Goal: Connect with others: Connect with others

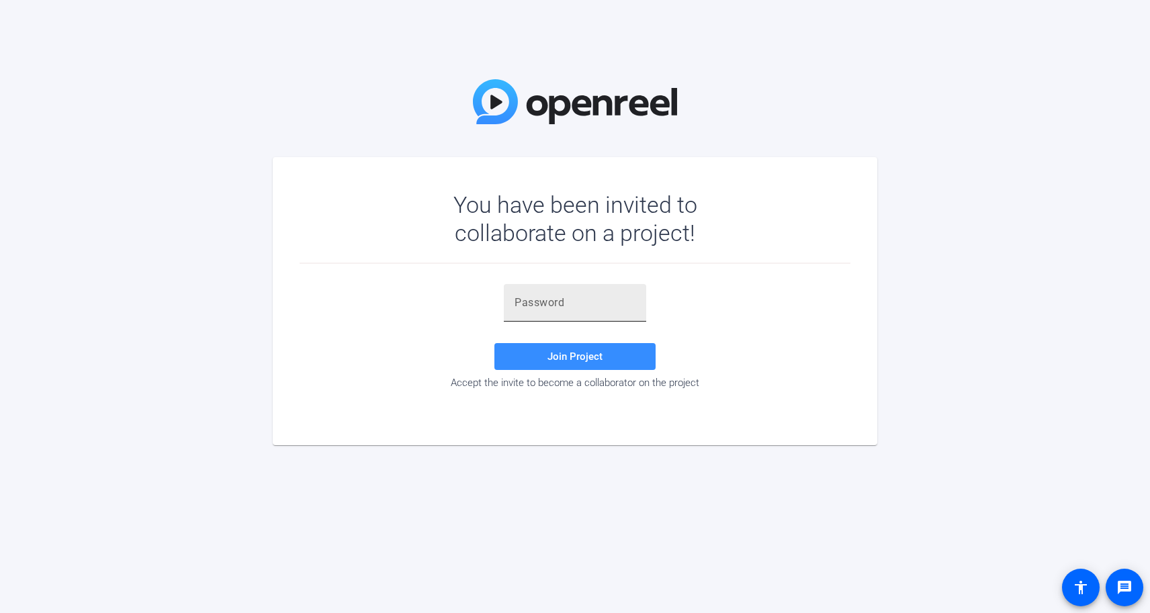
click at [536, 305] on input "text" at bounding box center [574, 303] width 121 height 16
paste input "r6EE~_"
type input "r6EE~_"
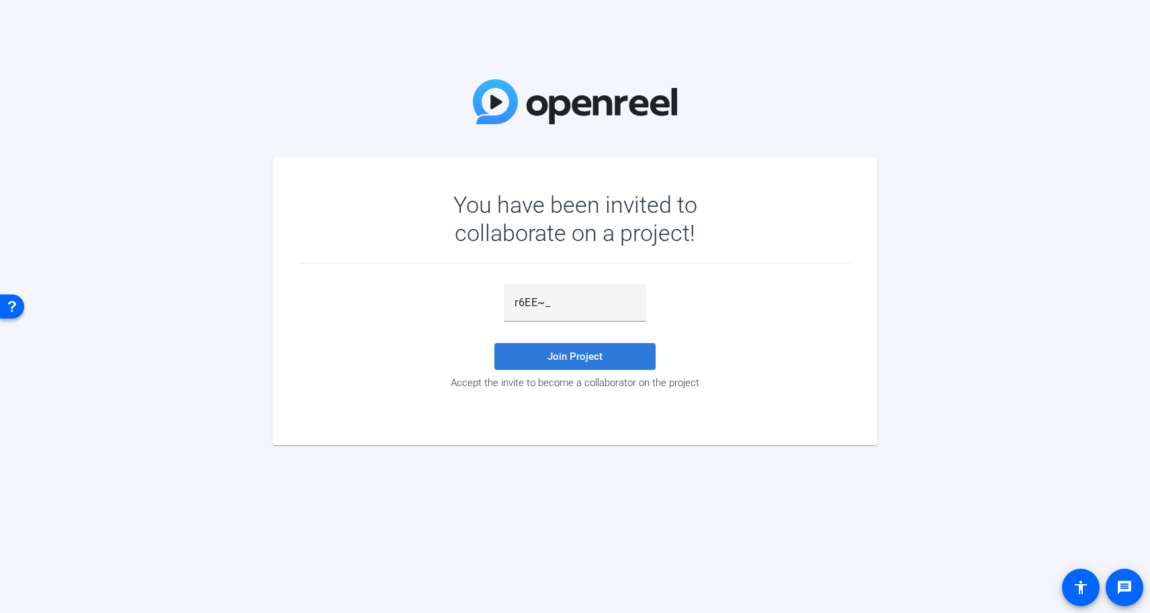
click at [579, 353] on span "Join Project" at bounding box center [574, 357] width 55 height 12
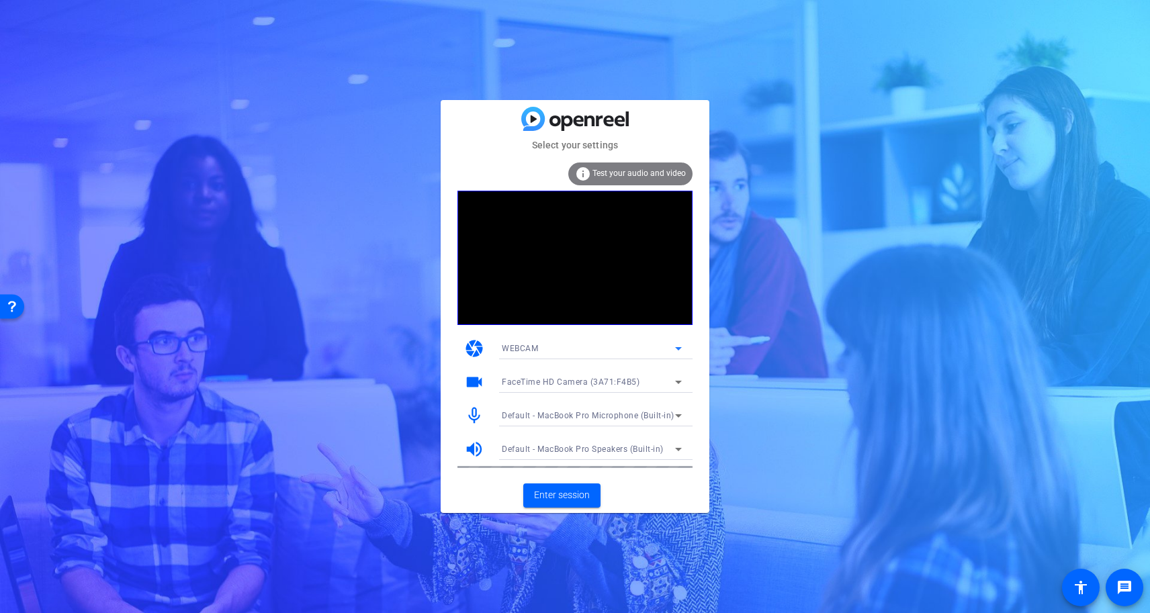
click at [683, 343] on icon at bounding box center [678, 348] width 16 height 16
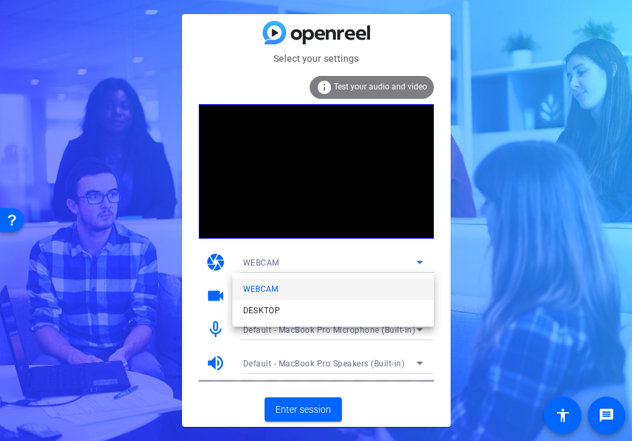
click at [99, 347] on div at bounding box center [316, 220] width 632 height 441
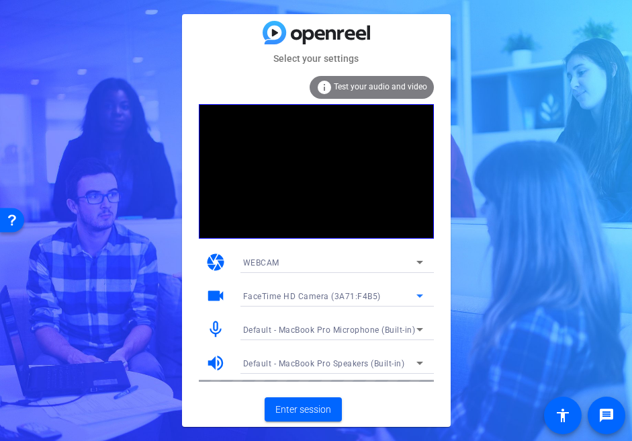
click at [422, 295] on icon at bounding box center [419, 295] width 7 height 3
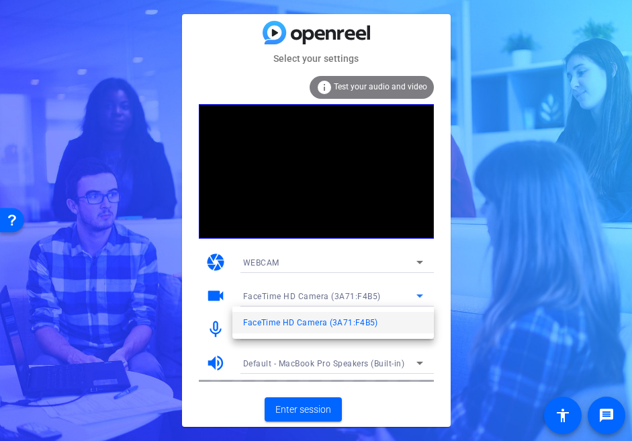
click at [422, 295] on div at bounding box center [316, 220] width 632 height 441
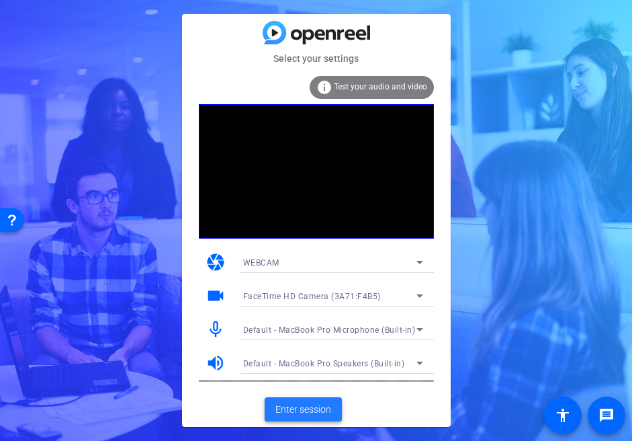
click at [305, 408] on span "Enter session" at bounding box center [303, 409] width 56 height 14
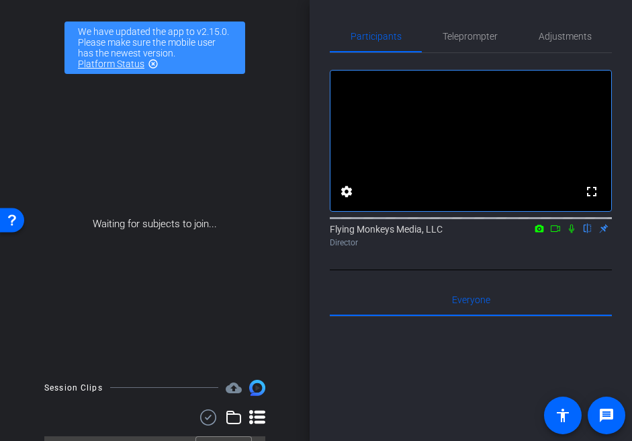
click at [572, 233] on icon at bounding box center [571, 228] width 5 height 9
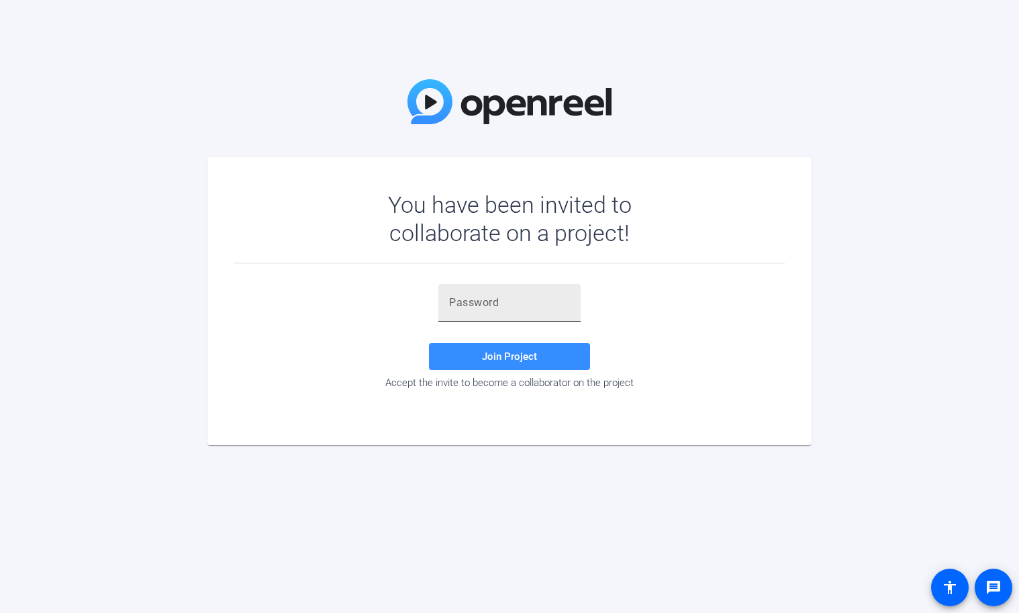
click at [490, 291] on div at bounding box center [509, 303] width 121 height 38
click at [486, 302] on input "text" at bounding box center [509, 303] width 121 height 16
paste input "r6EE~_"
type input "r6EE~_"
click at [521, 358] on span "Join Project" at bounding box center [509, 357] width 55 height 12
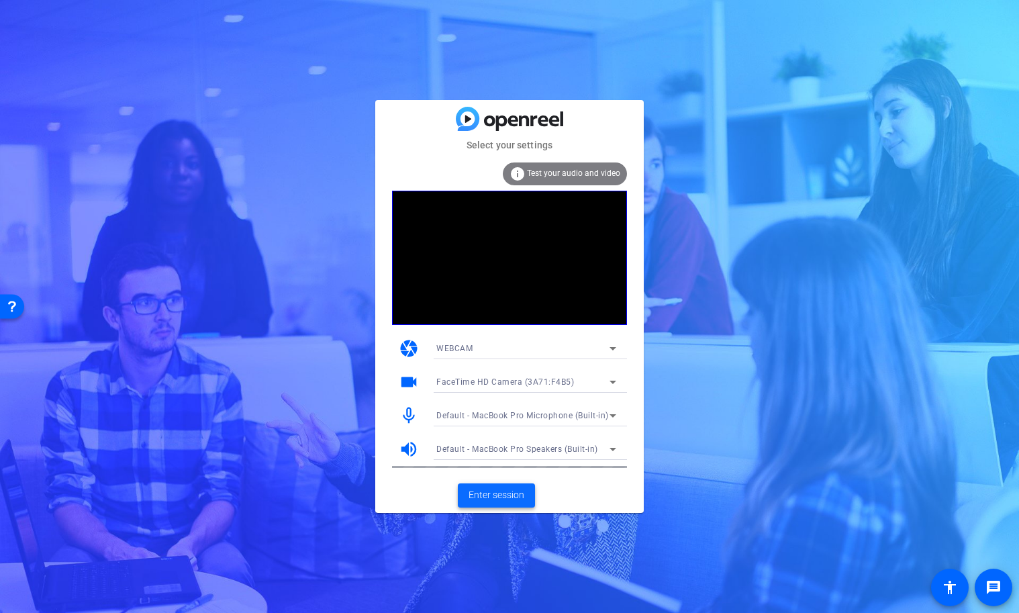
click at [496, 500] on span "Enter session" at bounding box center [497, 495] width 56 height 14
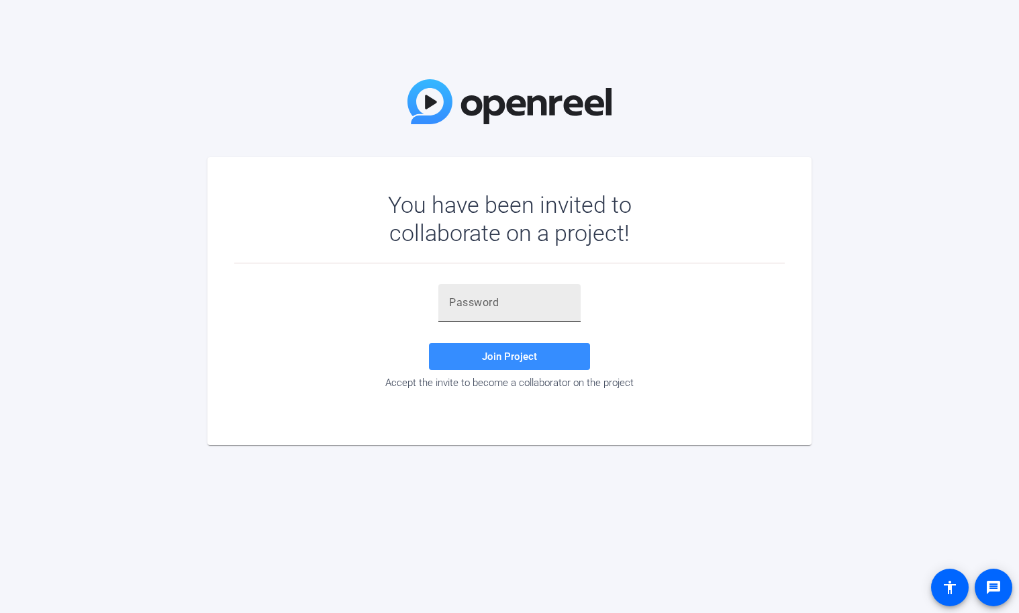
click at [490, 313] on div at bounding box center [509, 303] width 121 height 38
click at [485, 306] on input "text" at bounding box center [509, 303] width 121 height 16
paste input "r6EE~_"
type input "r6EE~_"
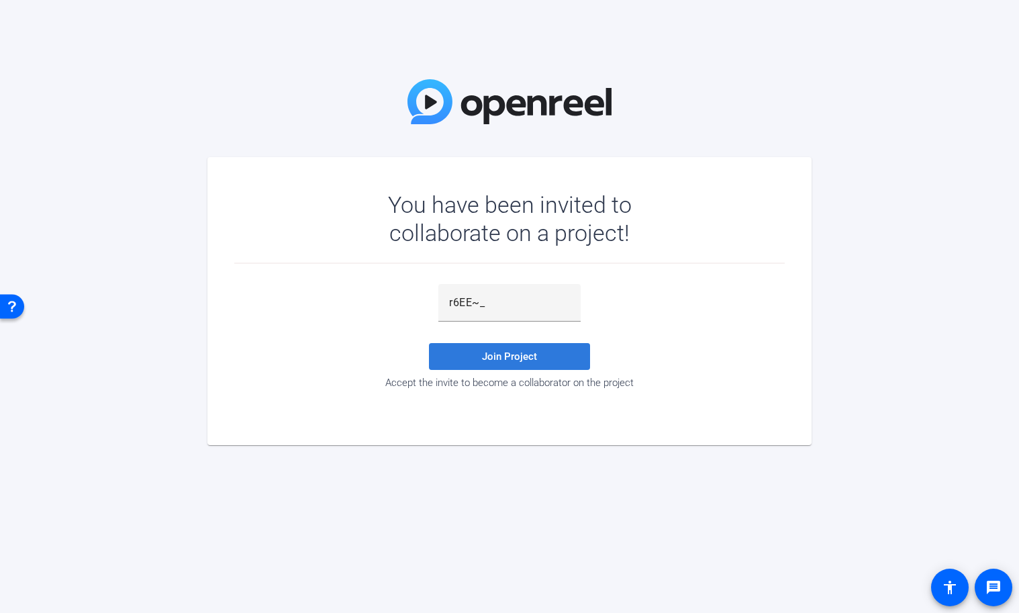
click at [481, 353] on span at bounding box center [509, 356] width 161 height 32
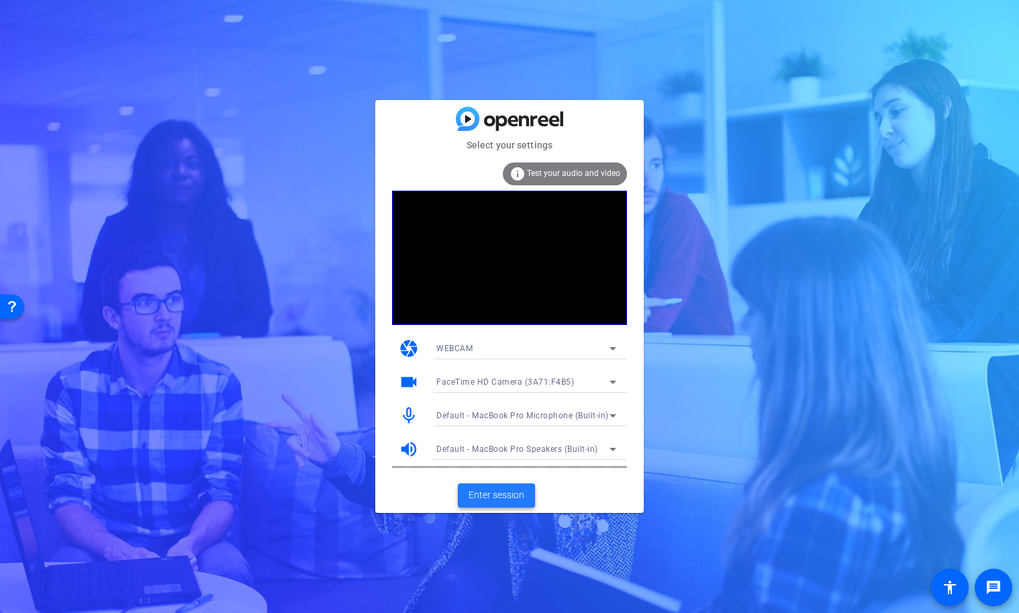
click at [493, 486] on span at bounding box center [496, 495] width 77 height 32
